Goal: Task Accomplishment & Management: Manage account settings

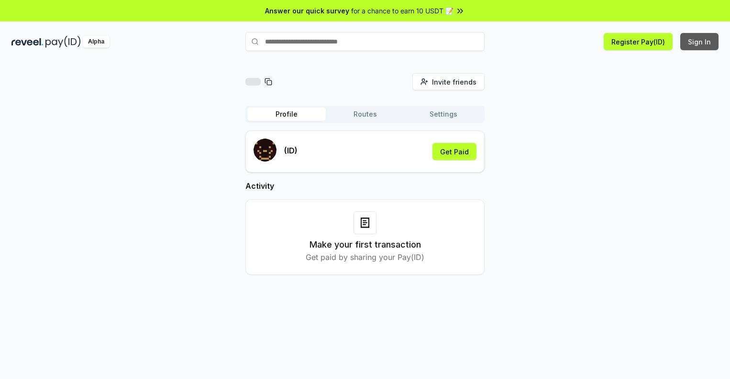
click at [700, 42] on button "Sign In" at bounding box center [699, 41] width 38 height 17
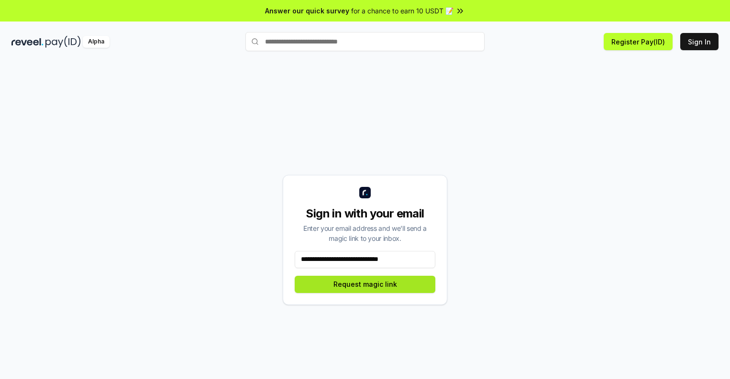
type input "**********"
click at [365, 284] on button "Request magic link" at bounding box center [365, 284] width 141 height 17
